Goal: Check status: Check status

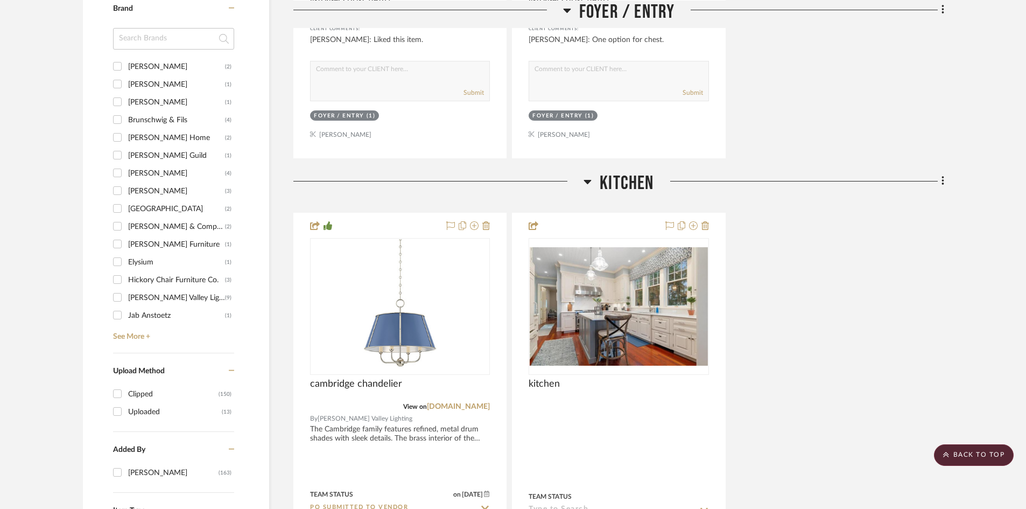
scroll to position [1130, 0]
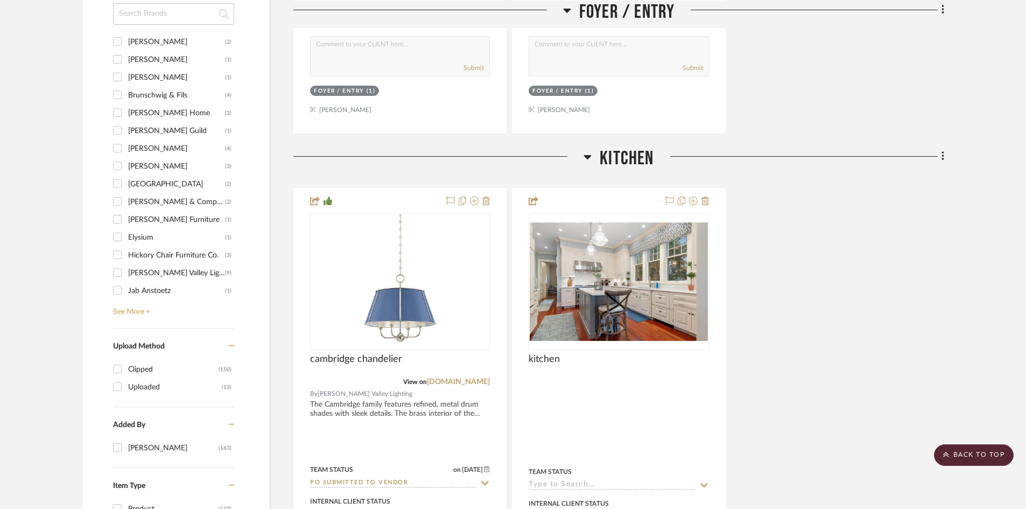
click at [132, 308] on link "See More +" at bounding box center [172, 307] width 124 height 17
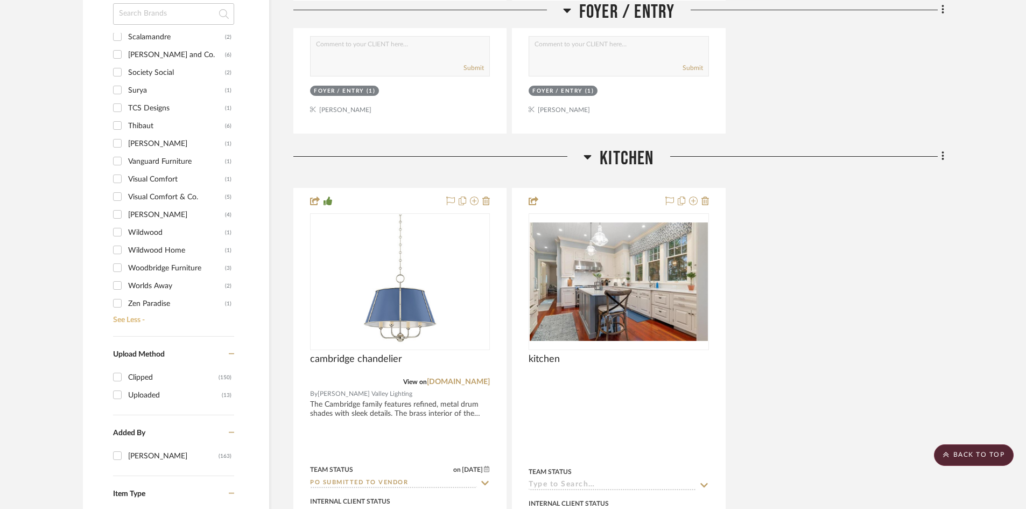
scroll to position [754, 0]
click at [122, 177] on input "Visual Comfort (1)" at bounding box center [117, 175] width 17 height 17
checkbox input "true"
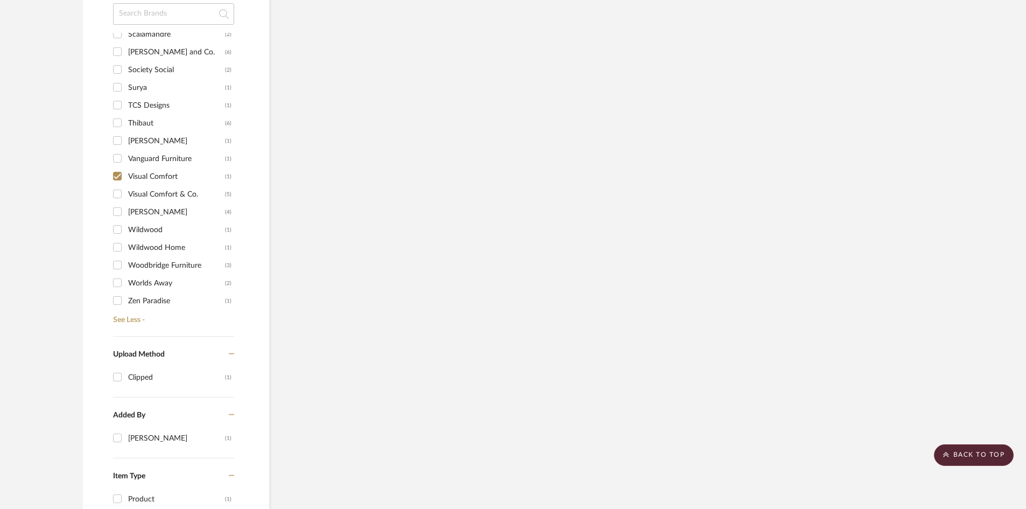
click at [119, 191] on input "Visual Comfort & Co. (5)" at bounding box center [117, 193] width 17 height 17
checkbox input "true"
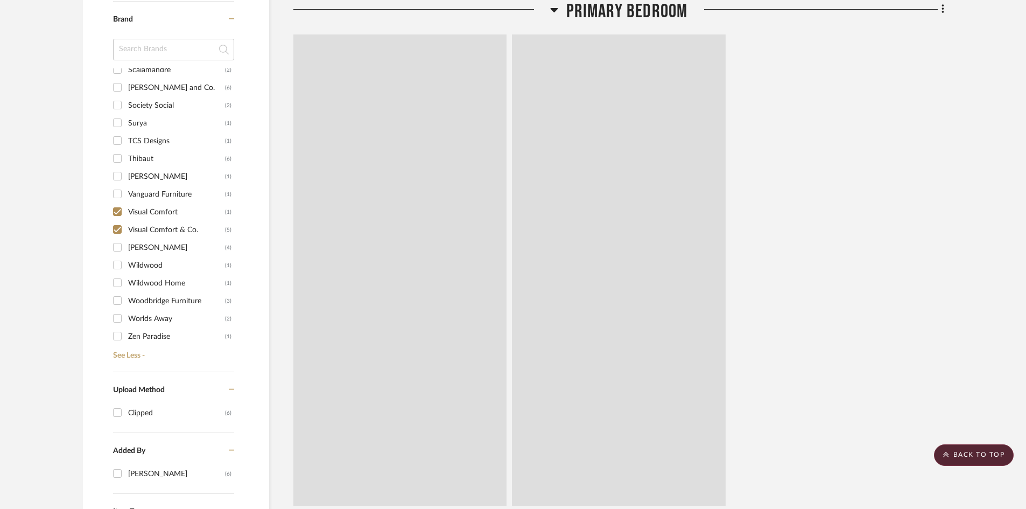
scroll to position [858, 0]
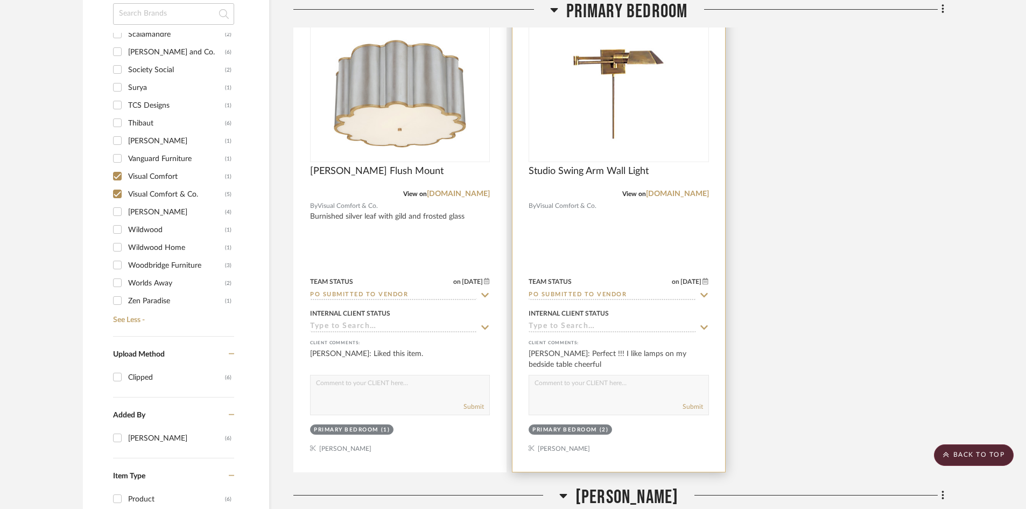
click at [643, 295] on input "PO Submitted to Vendor" at bounding box center [612, 295] width 167 height 10
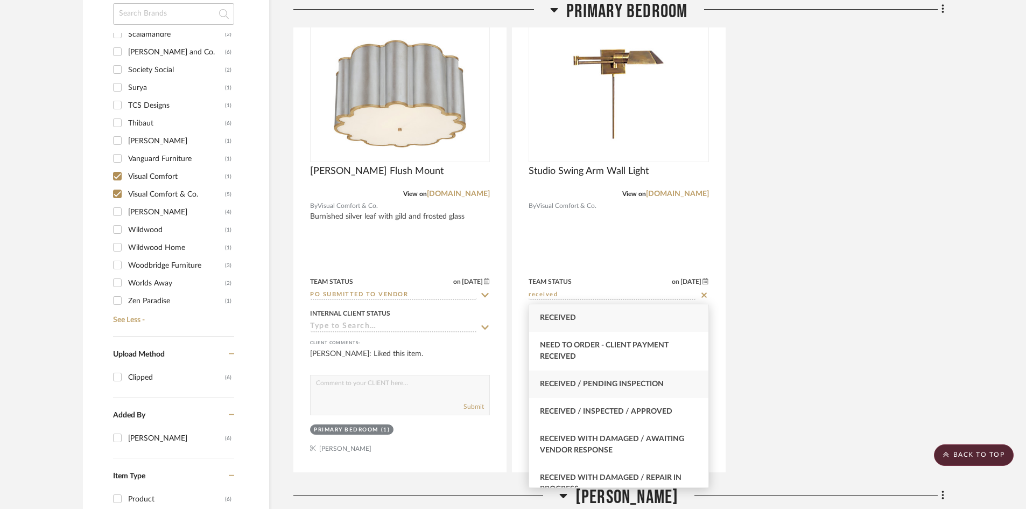
type input "received"
click at [637, 385] on span "Received / Pending Inspection" at bounding box center [602, 384] width 124 height 8
type input "[DATE]"
type input "Received / Pending Inspection"
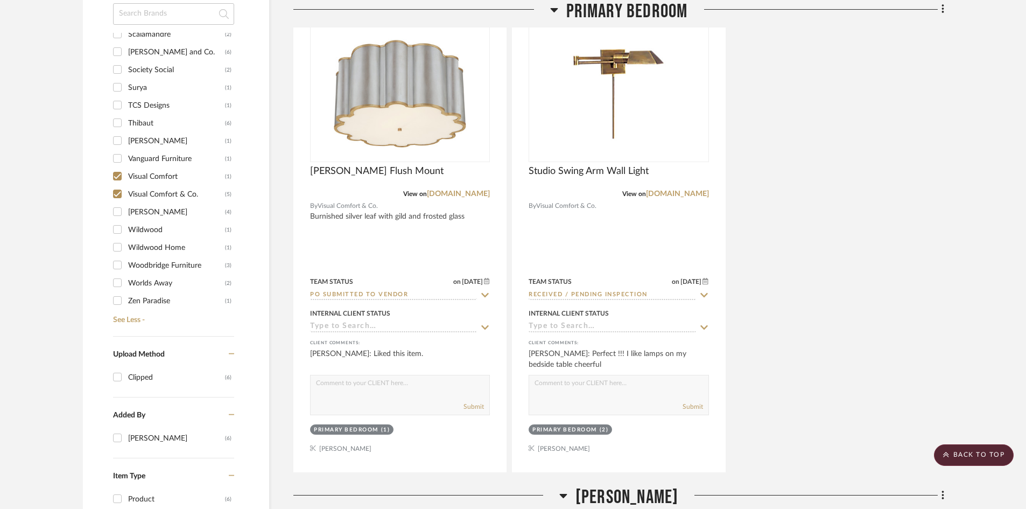
scroll to position [876, 0]
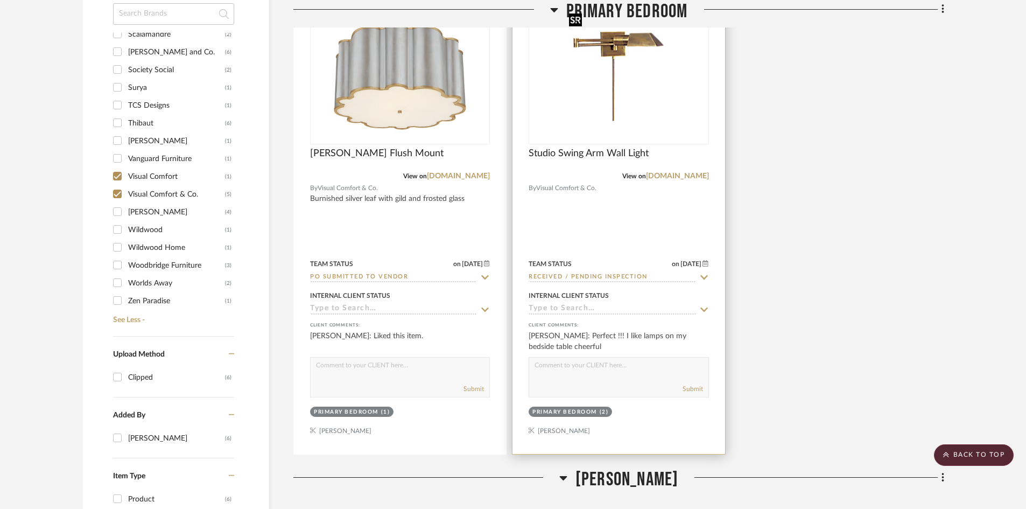
click at [657, 121] on img "0" at bounding box center [619, 76] width 108 height 135
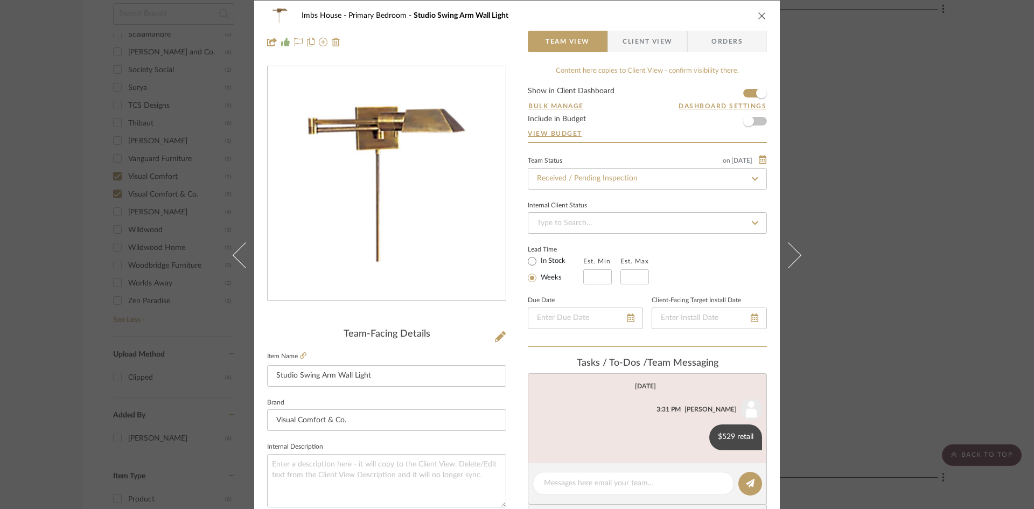
scroll to position [0, 0]
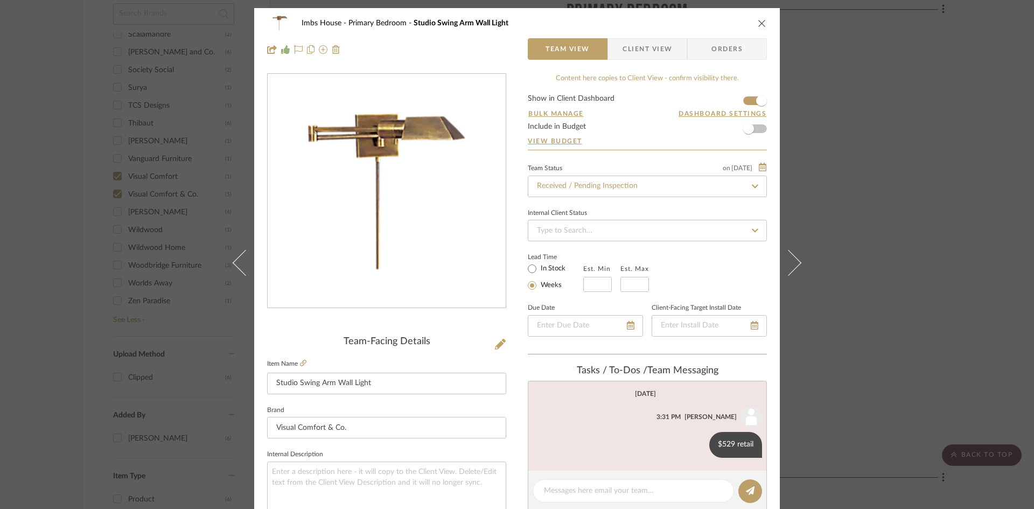
click at [760, 22] on icon "close" at bounding box center [761, 23] width 9 height 9
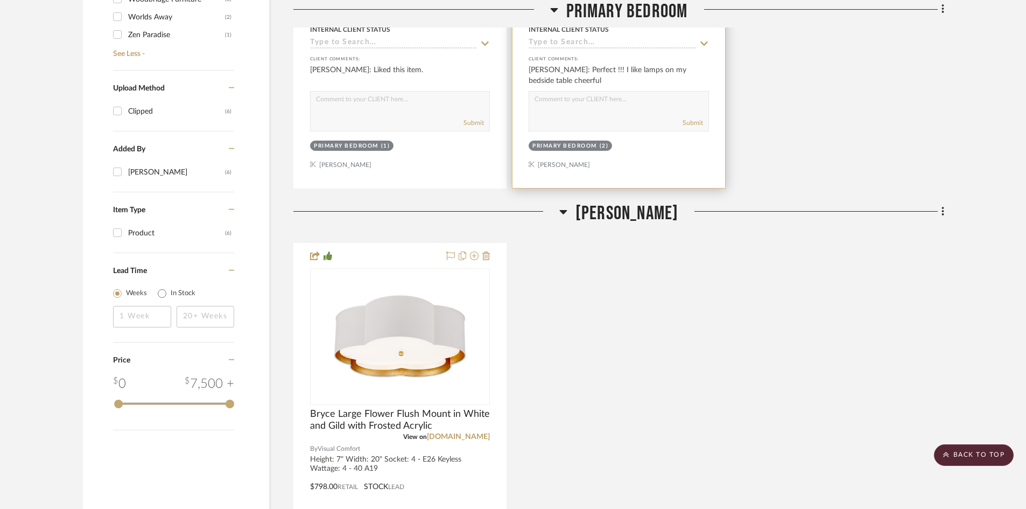
scroll to position [876, 0]
